Goal: Task Accomplishment & Management: Manage account settings

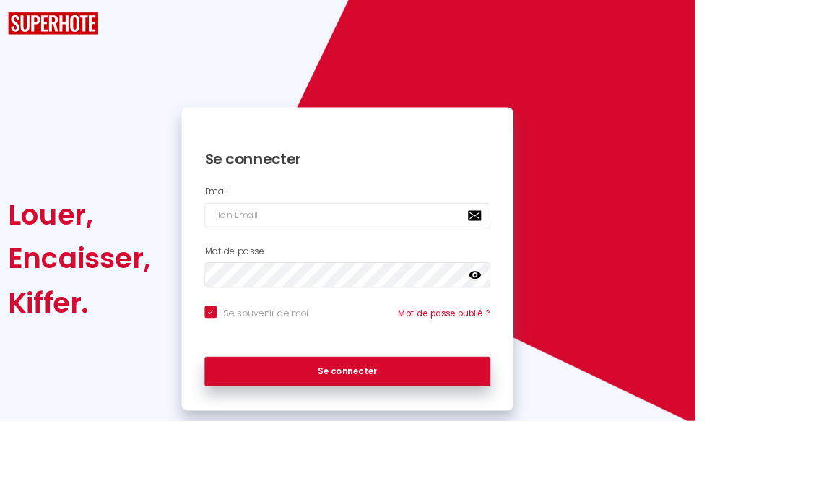
checkbox input "true"
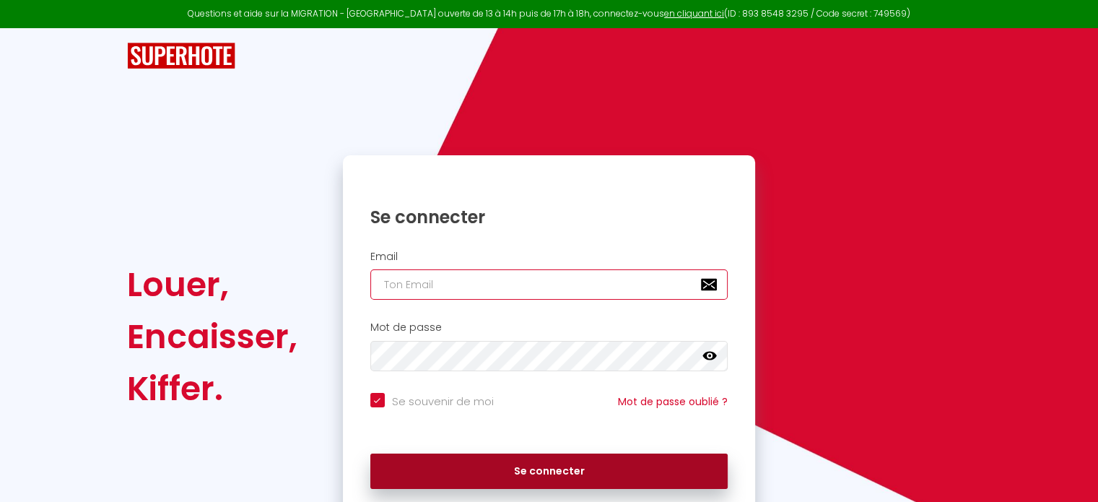
type input "[EMAIL_ADDRESS][DOMAIN_NAME]"
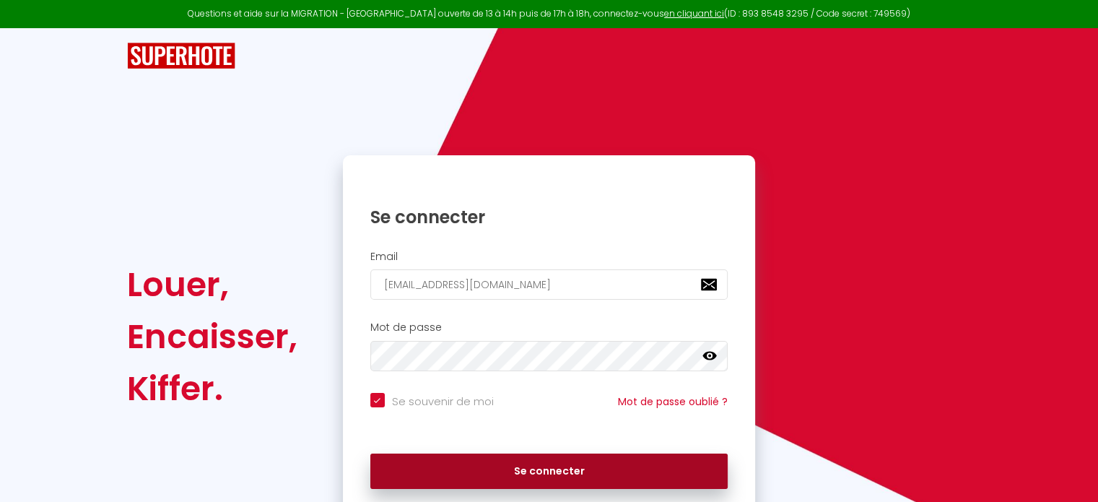
click at [534, 467] on button "Se connecter" at bounding box center [549, 471] width 358 height 36
checkbox input "true"
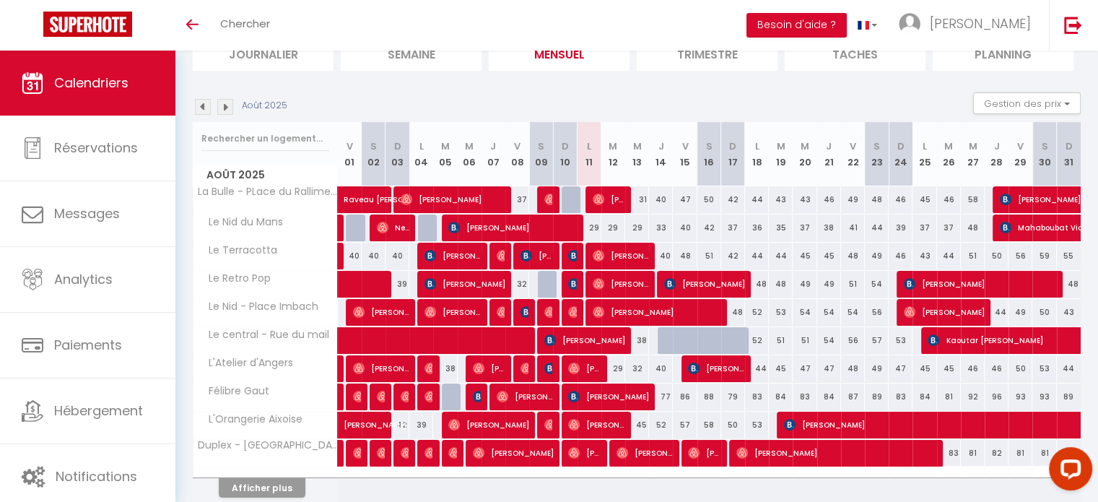
scroll to position [115, 0]
